Goal: Obtain resource: Download file/media

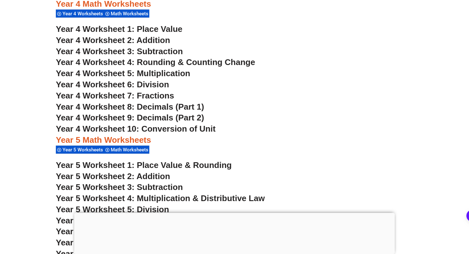
scroll to position [1211, 0]
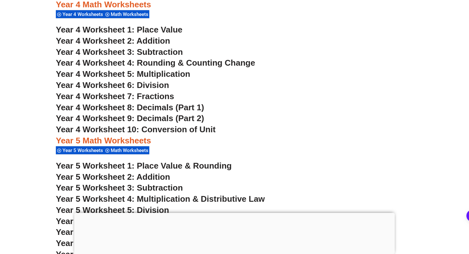
click at [147, 82] on span "Year 4 Worksheet 6: Division" at bounding box center [112, 85] width 113 height 10
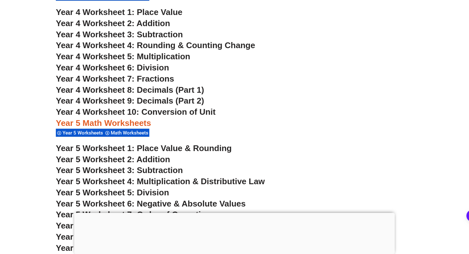
scroll to position [1223, 0]
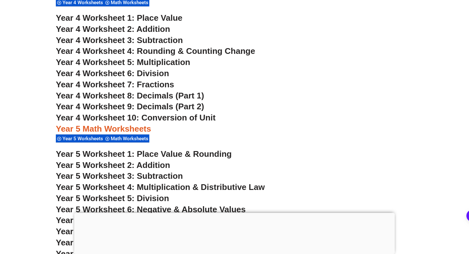
click at [161, 88] on span "Year 4 Worksheet 7: Fractions" at bounding box center [115, 85] width 118 height 10
click at [182, 114] on span "Year 4 Worksheet 10: Conversion of Unit" at bounding box center [136, 118] width 160 height 10
click at [152, 96] on span "Year 4 Worksheet 8: Decimals (Part 1)" at bounding box center [130, 96] width 148 height 10
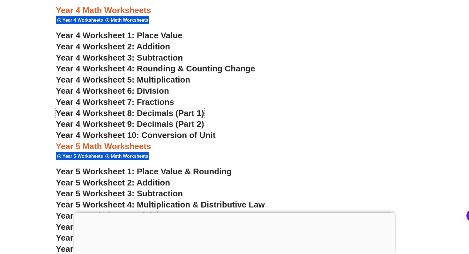
scroll to position [1202, 0]
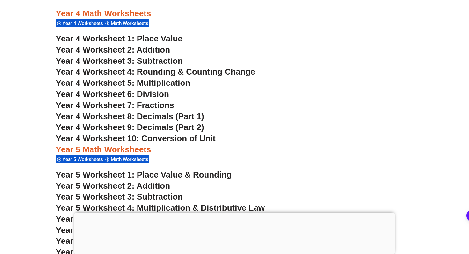
click at [175, 36] on span "Year 4 Worksheet 1: Place Value" at bounding box center [119, 39] width 127 height 10
click at [159, 48] on span "Year 4 Worksheet 2: Addition" at bounding box center [113, 50] width 114 height 10
click at [164, 60] on span "Year 4 Worksheet 3: Subtraction" at bounding box center [119, 61] width 127 height 10
click at [149, 97] on span "Year 4 Worksheet 6: Division" at bounding box center [112, 94] width 113 height 10
click at [161, 104] on span "Year 4 Worksheet 7: Fractions" at bounding box center [115, 106] width 118 height 10
